Goal: Use online tool/utility: Utilize a website feature to perform a specific function

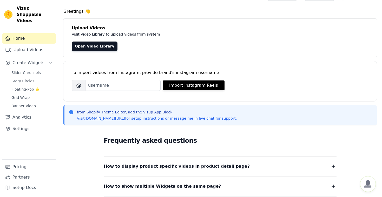
scroll to position [16, 0]
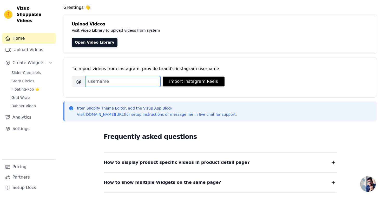
click at [118, 80] on input "Brand's Instagram Username" at bounding box center [123, 81] width 75 height 11
paste input "mundokaleido"
type input "mundokaleido"
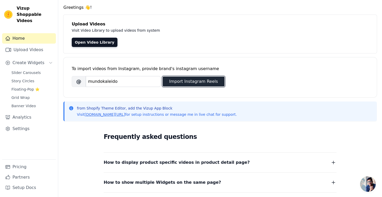
click at [185, 79] on button "Import Instagram Reels" at bounding box center [194, 82] width 62 height 10
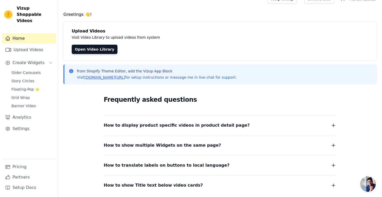
scroll to position [0, 0]
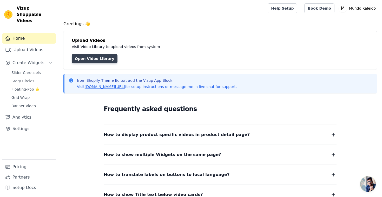
click at [84, 60] on link "Open Video Library" at bounding box center [95, 58] width 46 height 9
